Goal: Task Accomplishment & Management: Use online tool/utility

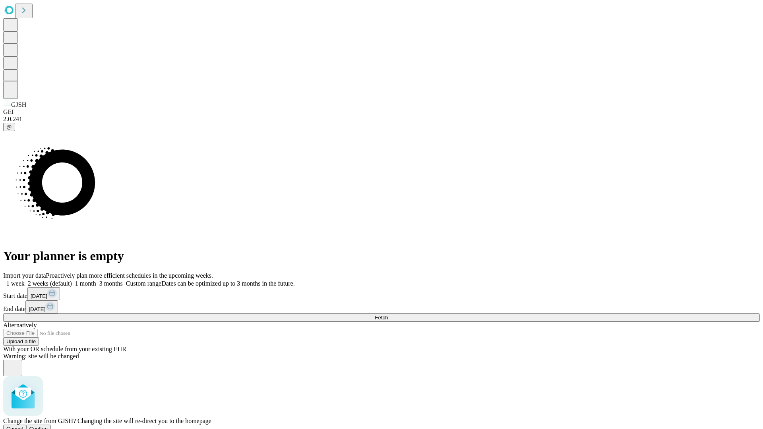
click at [48, 426] on span "Confirm" at bounding box center [38, 429] width 19 height 6
click at [25, 280] on label "1 week" at bounding box center [13, 283] width 21 height 7
click at [388, 315] on span "Fetch" at bounding box center [381, 318] width 13 height 6
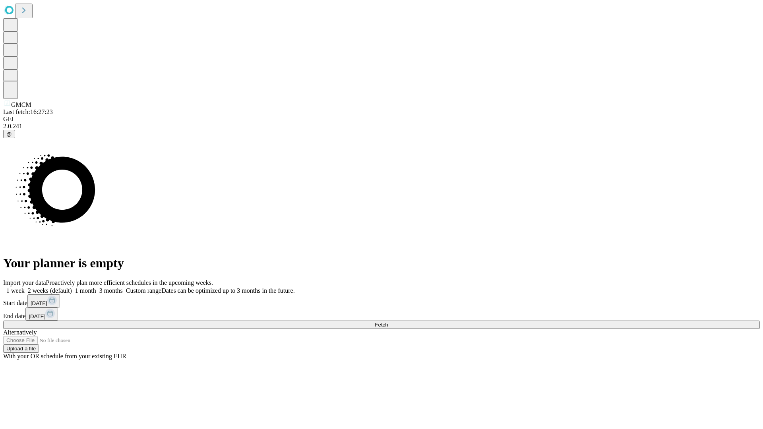
click at [25, 287] on label "1 week" at bounding box center [13, 290] width 21 height 7
click at [388, 322] on span "Fetch" at bounding box center [381, 325] width 13 height 6
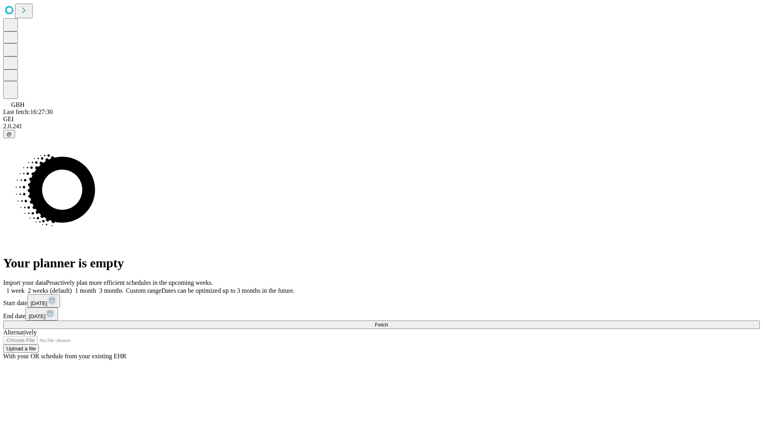
click at [388, 322] on span "Fetch" at bounding box center [381, 325] width 13 height 6
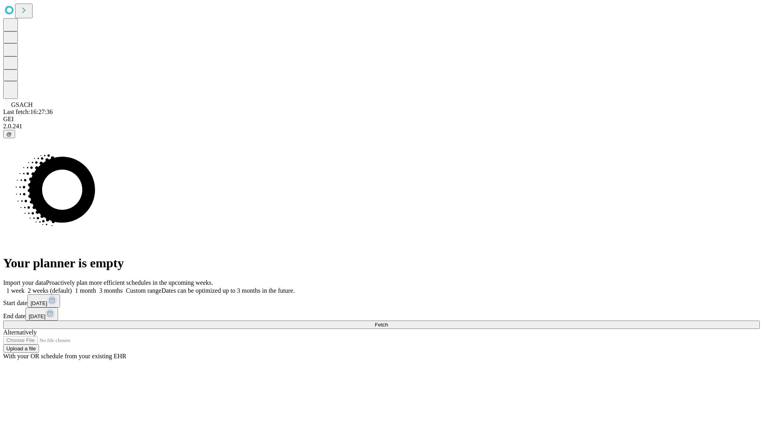
click at [25, 287] on label "1 week" at bounding box center [13, 290] width 21 height 7
click at [388, 322] on span "Fetch" at bounding box center [381, 325] width 13 height 6
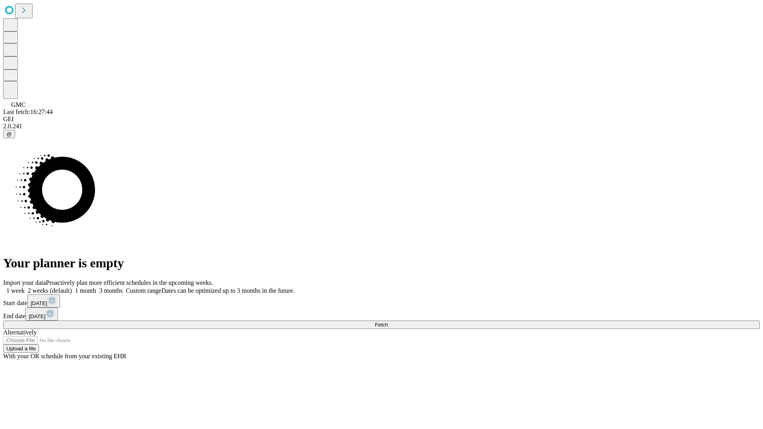
click at [25, 287] on label "1 week" at bounding box center [13, 290] width 21 height 7
click at [388, 322] on span "Fetch" at bounding box center [381, 325] width 13 height 6
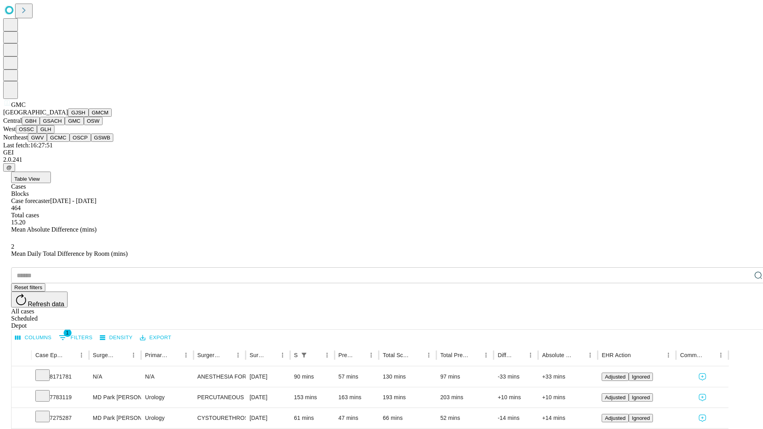
click at [84, 125] on button "OSW" at bounding box center [93, 121] width 19 height 8
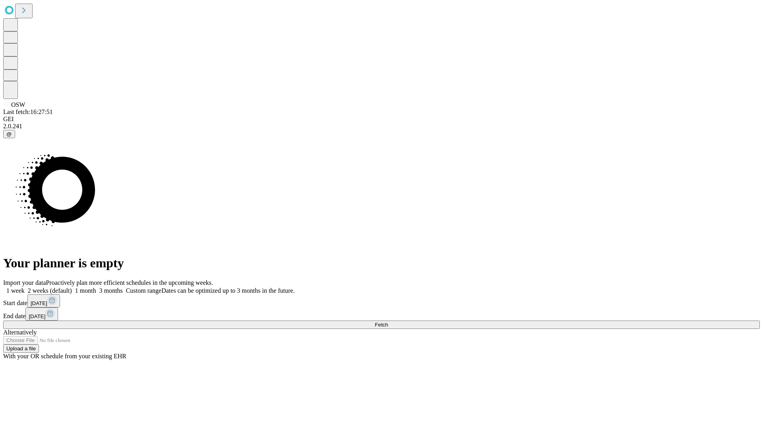
click at [25, 287] on label "1 week" at bounding box center [13, 290] width 21 height 7
click at [388, 322] on span "Fetch" at bounding box center [381, 325] width 13 height 6
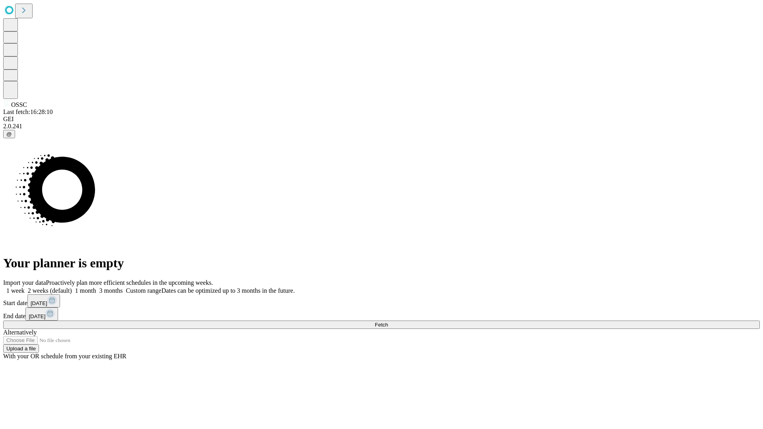
click at [25, 287] on label "1 week" at bounding box center [13, 290] width 21 height 7
click at [388, 322] on span "Fetch" at bounding box center [381, 325] width 13 height 6
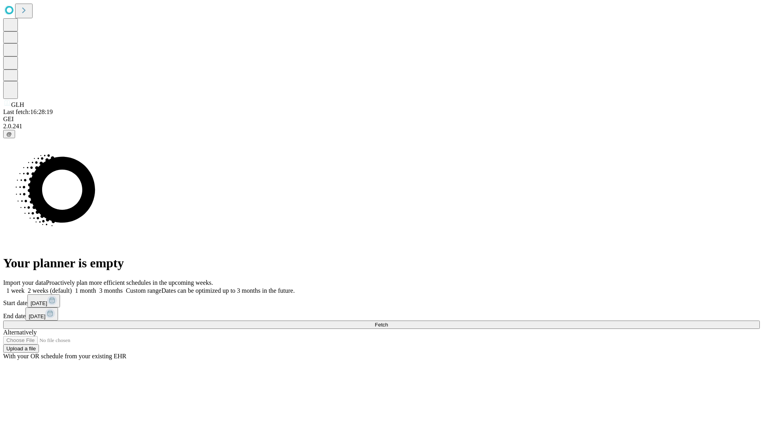
click at [25, 287] on label "1 week" at bounding box center [13, 290] width 21 height 7
click at [388, 322] on span "Fetch" at bounding box center [381, 325] width 13 height 6
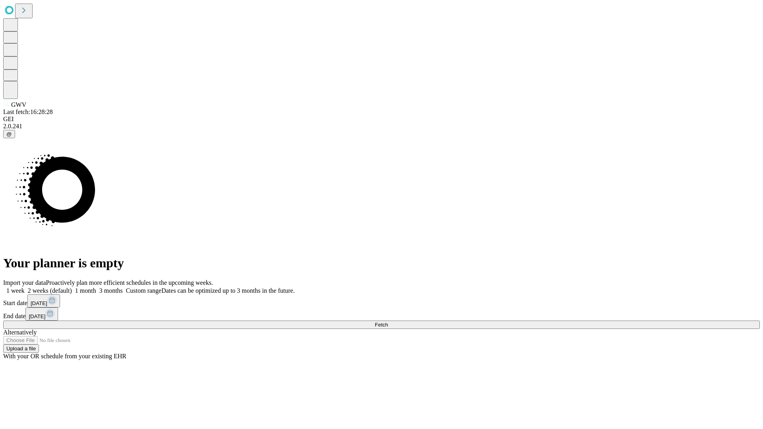
click at [388, 322] on span "Fetch" at bounding box center [381, 325] width 13 height 6
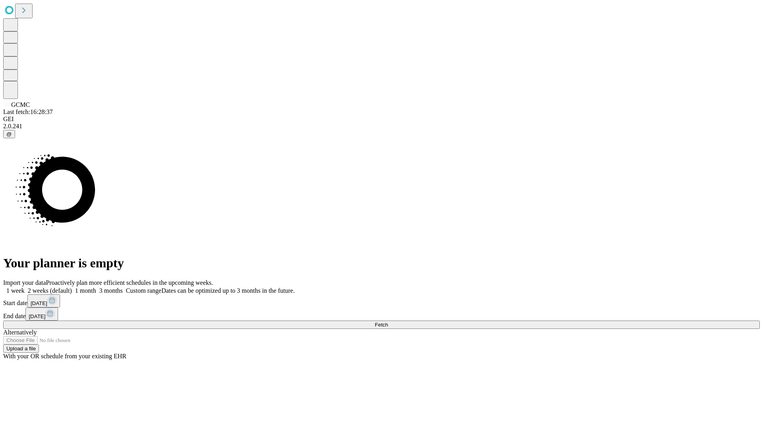
click at [25, 287] on label "1 week" at bounding box center [13, 290] width 21 height 7
click at [388, 322] on span "Fetch" at bounding box center [381, 325] width 13 height 6
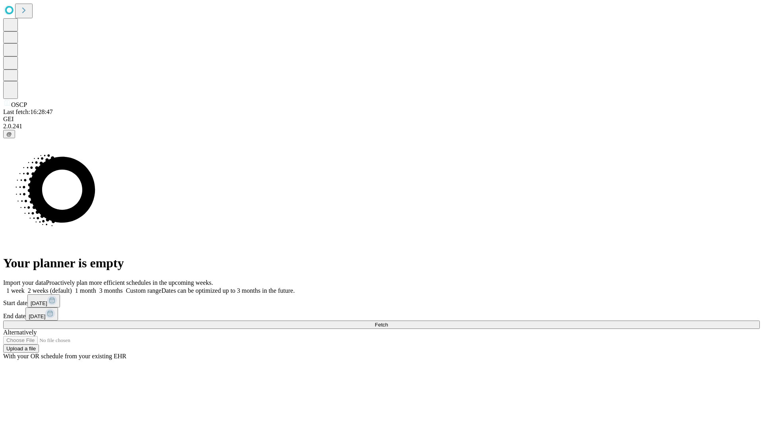
click at [25, 287] on label "1 week" at bounding box center [13, 290] width 21 height 7
click at [388, 322] on span "Fetch" at bounding box center [381, 325] width 13 height 6
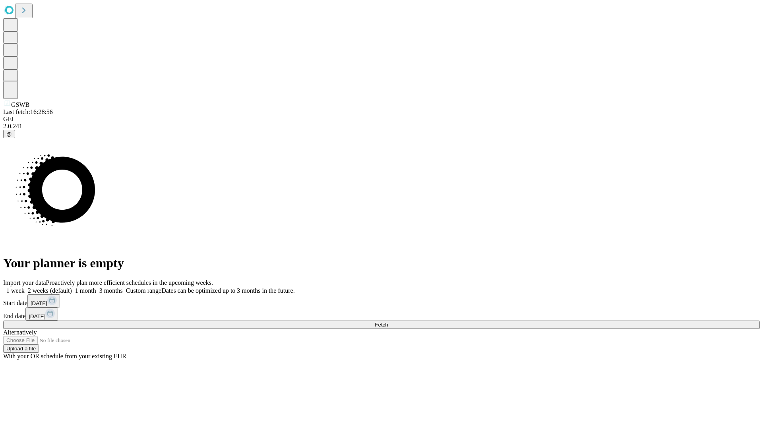
click at [25, 287] on label "1 week" at bounding box center [13, 290] width 21 height 7
click at [388, 322] on span "Fetch" at bounding box center [381, 325] width 13 height 6
